Goal: Task Accomplishment & Management: Use online tool/utility

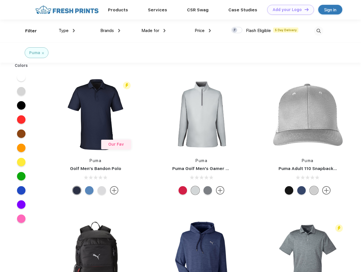
scroll to position [0, 0]
click at [289, 10] on link "Add your Logo Design Tool" at bounding box center [291, 10] width 47 height 10
click at [0, 0] on div "Design Tool" at bounding box center [0, 0] width 0 height 0
click at [304, 9] on link "Add your Logo Design Tool" at bounding box center [291, 10] width 47 height 10
click at [27, 31] on div "Filter" at bounding box center [31, 31] width 12 height 7
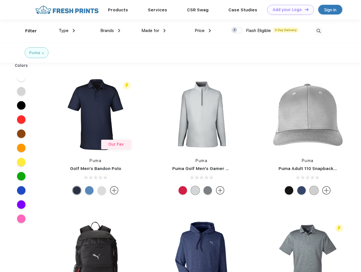
click at [67, 31] on span "Type" at bounding box center [64, 30] width 10 height 5
click at [110, 31] on span "Brands" at bounding box center [107, 30] width 14 height 5
click at [154, 31] on span "Made for" at bounding box center [151, 30] width 18 height 5
click at [203, 31] on span "Price" at bounding box center [200, 30] width 10 height 5
click at [237, 30] on div at bounding box center [236, 30] width 11 height 6
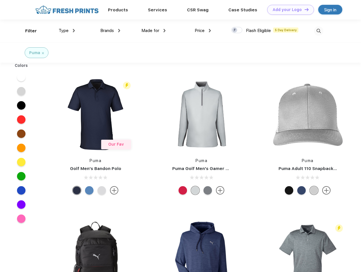
click at [235, 30] on input "checkbox" at bounding box center [233, 29] width 4 height 4
click at [319, 31] on img at bounding box center [318, 30] width 9 height 9
